Goal: Find specific page/section: Find specific page/section

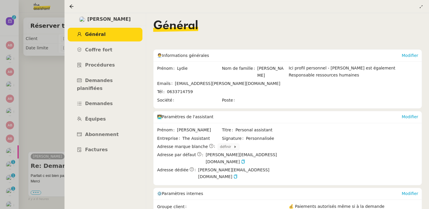
click at [41, 27] on div at bounding box center [214, 104] width 429 height 209
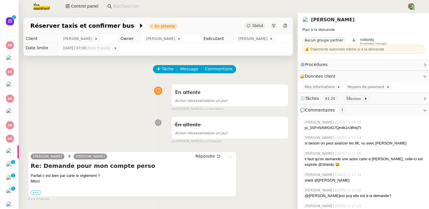
click at [121, 4] on input at bounding box center [257, 7] width 288 height 8
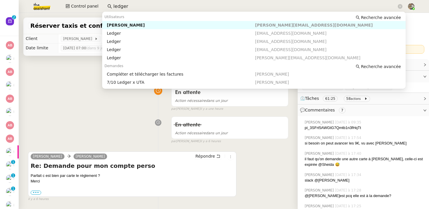
click at [128, 22] on div "[PERSON_NAME]" at bounding box center [181, 24] width 148 height 5
type input "ledger"
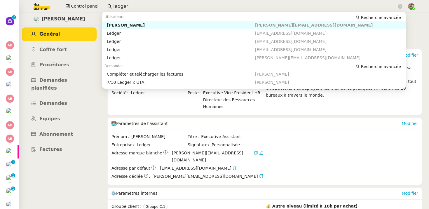
click at [129, 8] on input "ledger" at bounding box center [254, 7] width 283 height 8
click at [74, 162] on div "[PERSON_NAME] Général [PERSON_NAME] fort Procédures Demandes planifiées Demande…" at bounding box center [59, 111] width 82 height 196
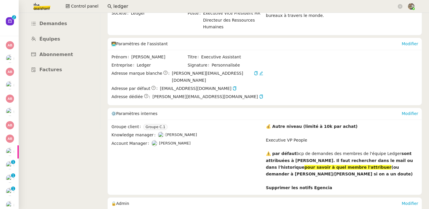
scroll to position [135, 0]
